Goal: Navigation & Orientation: Find specific page/section

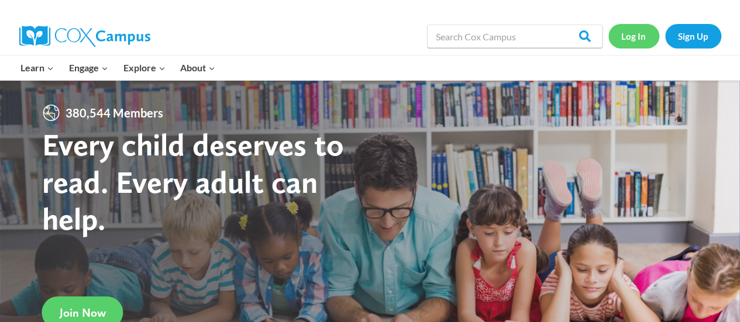
click at [640, 30] on link "Log In" at bounding box center [633, 36] width 51 height 24
click at [639, 35] on link "Log In" at bounding box center [633, 36] width 51 height 24
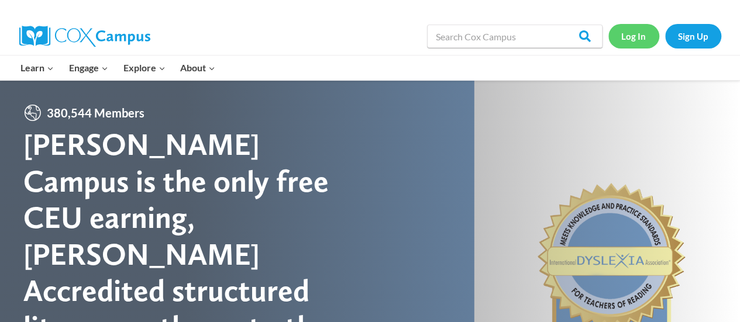
click at [639, 35] on link "Log In" at bounding box center [633, 36] width 51 height 24
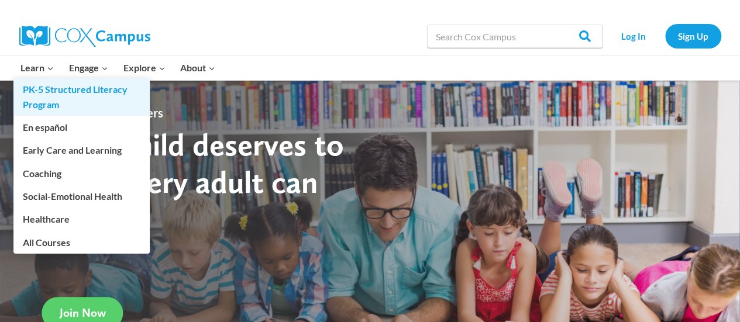
click at [59, 99] on link "PK-5 Structured Literacy Program" at bounding box center [81, 96] width 136 height 37
